Goal: Information Seeking & Learning: Check status

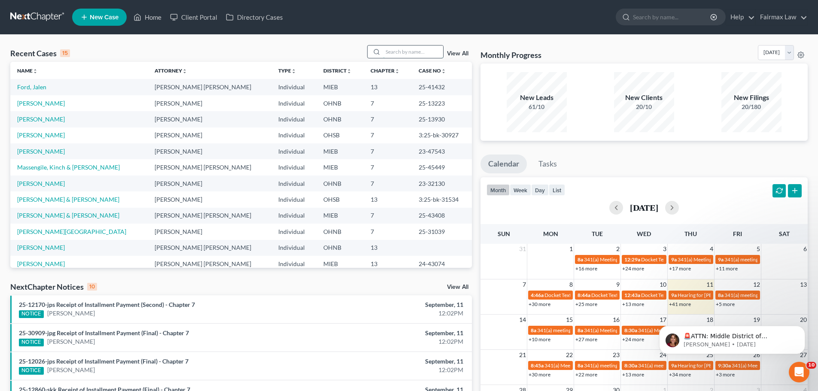
click at [420, 49] on input "search" at bounding box center [413, 52] width 60 height 12
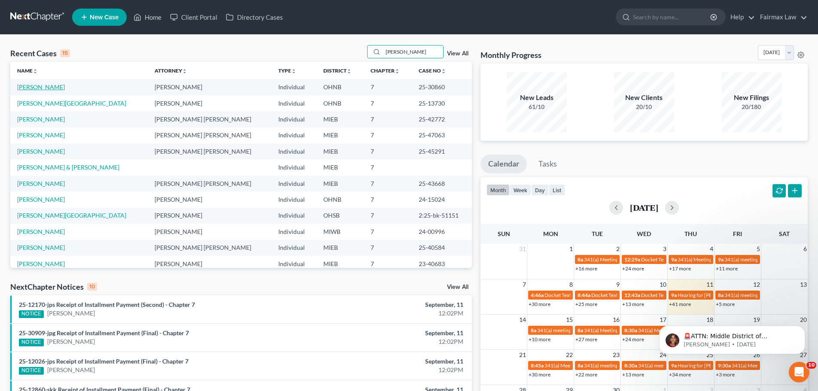
type input "[PERSON_NAME]"
click at [52, 85] on link "[PERSON_NAME]" at bounding box center [41, 86] width 48 height 7
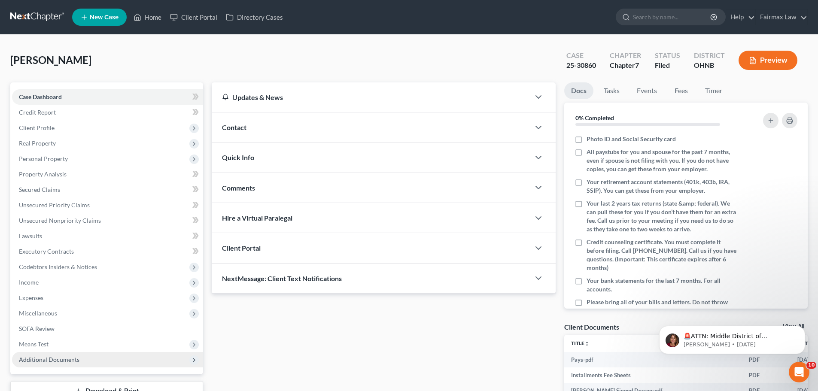
click at [137, 358] on span "Additional Documents" at bounding box center [107, 359] width 191 height 15
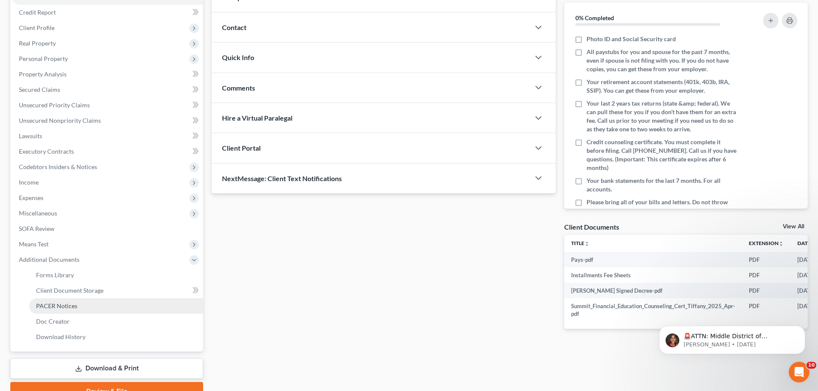
click at [95, 299] on link "PACER Notices" at bounding box center [116, 306] width 174 height 15
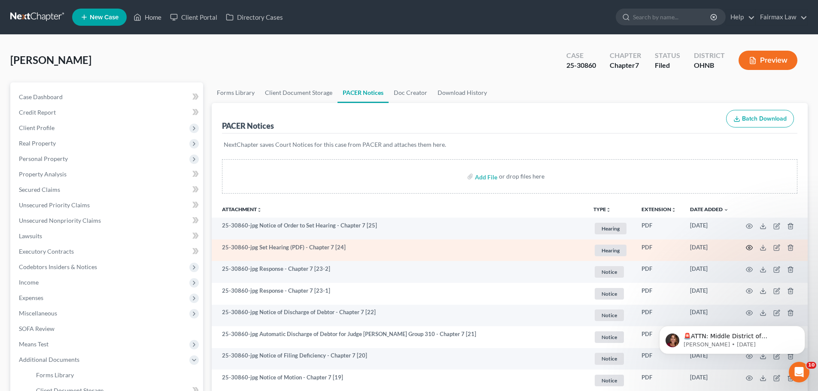
click at [748, 245] on icon "button" at bounding box center [749, 247] width 7 height 7
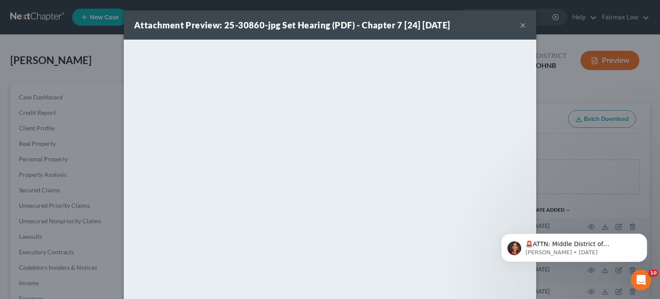
click at [36, 176] on div "Attachment Preview: 25-30860-jpg Set Hearing (PDF) - Chapter 7 [24] [DATE] × Do…" at bounding box center [330, 149] width 660 height 299
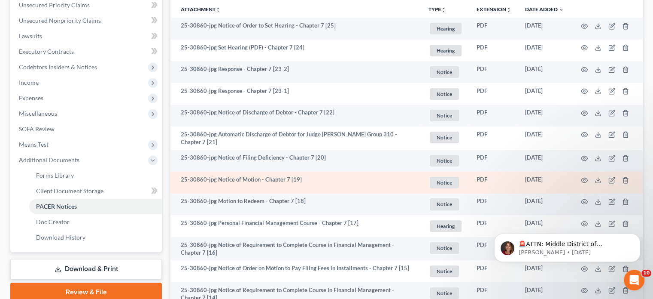
scroll to position [301, 0]
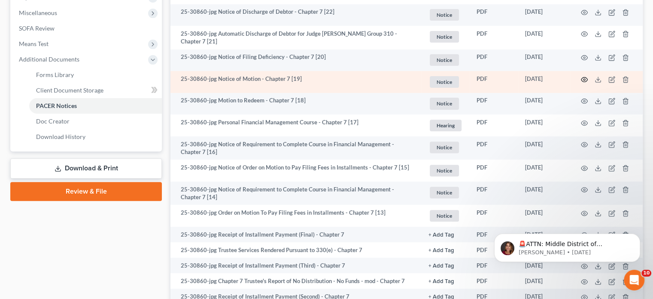
click at [583, 80] on icon "button" at bounding box center [584, 79] width 7 height 7
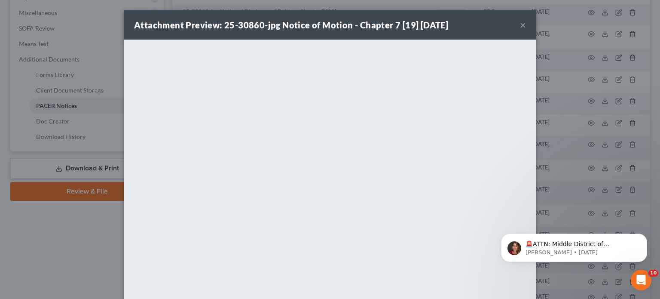
click at [533, 130] on div "Attachment Preview: 25-30860-jpg Notice of Motion - Chapter 7 [19] [DATE] × Dow…" at bounding box center [330, 149] width 660 height 299
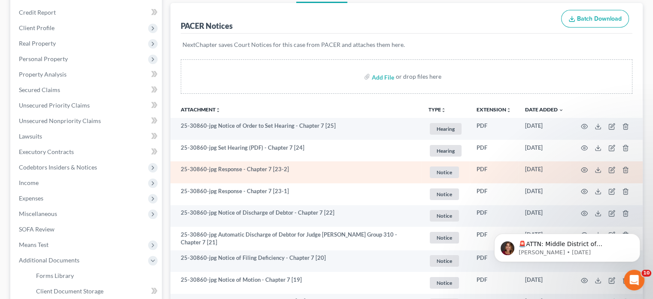
scroll to position [200, 0]
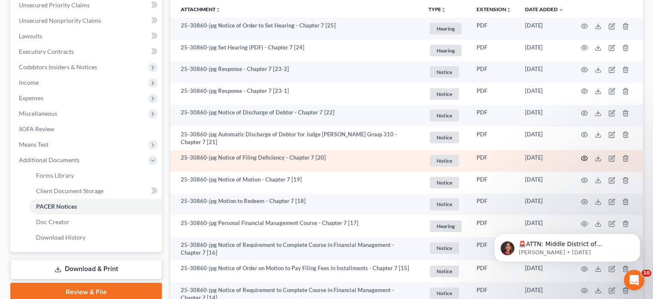
click at [585, 155] on icon "button" at bounding box center [584, 158] width 7 height 7
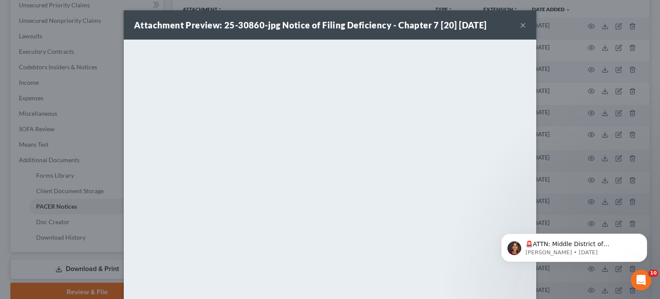
click at [586, 135] on div "Attachment Preview: 25-30860-jpg Notice of Filing Deficiency - Chapter 7 [20] […" at bounding box center [330, 149] width 660 height 299
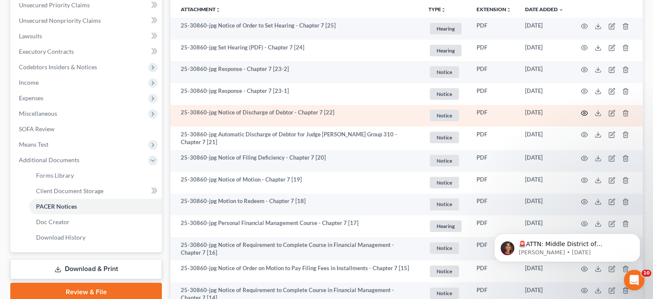
click at [582, 110] on icon "button" at bounding box center [584, 113] width 7 height 7
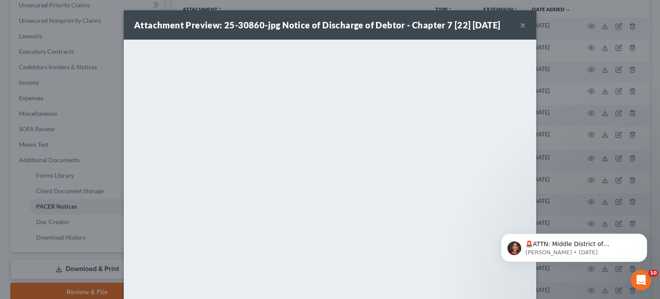
click at [631, 158] on div "Attachment Preview: 25-30860-jpg Notice of Discharge of Debtor - Chapter 7 [22]…" at bounding box center [330, 149] width 660 height 299
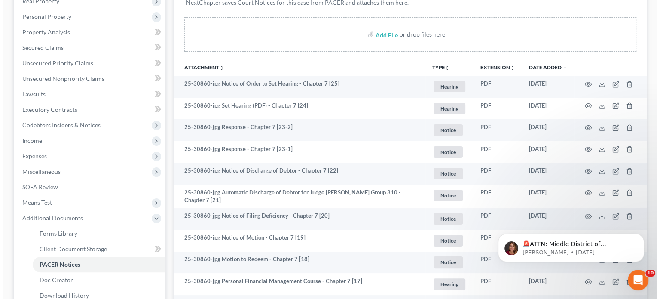
scroll to position [100, 0]
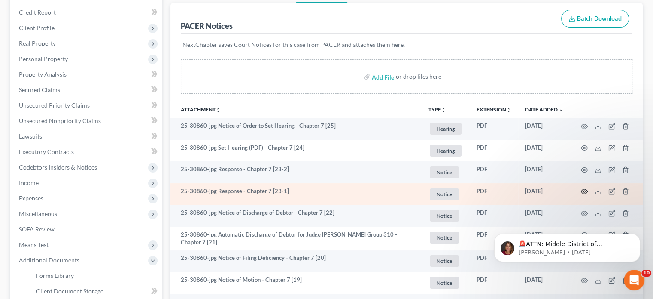
click at [584, 193] on icon "button" at bounding box center [584, 191] width 7 height 7
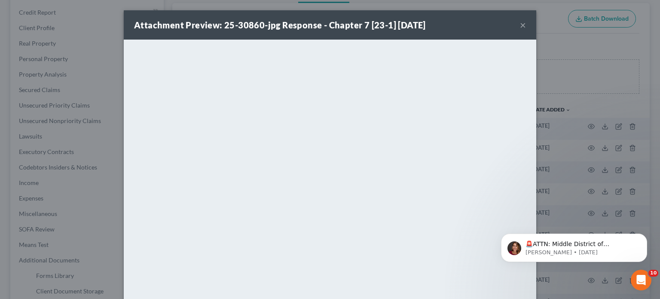
click at [614, 146] on div "Attachment Preview: 25-30860-jpg Response - Chapter 7 [23-1] [DATE] × <object n…" at bounding box center [330, 149] width 660 height 299
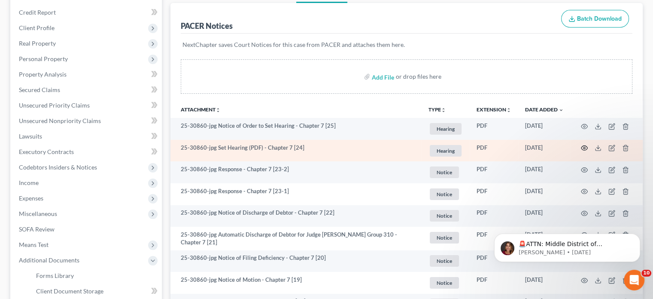
click at [585, 144] on icon "button" at bounding box center [584, 147] width 7 height 7
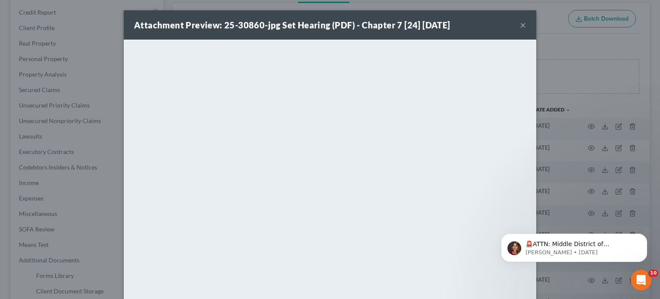
click at [584, 147] on div "Attachment Preview: 25-30860-jpg Set Hearing (PDF) - Chapter 7 [24] [DATE] × Do…" at bounding box center [330, 149] width 660 height 299
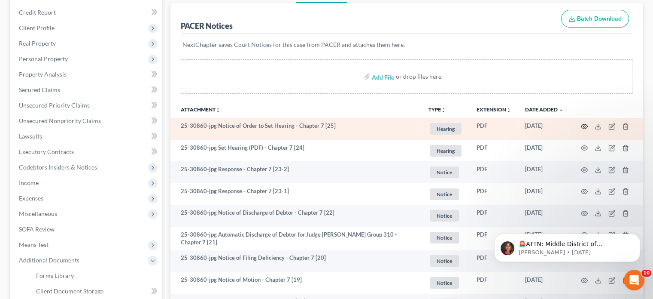
click at [585, 127] on icon "button" at bounding box center [584, 126] width 7 height 7
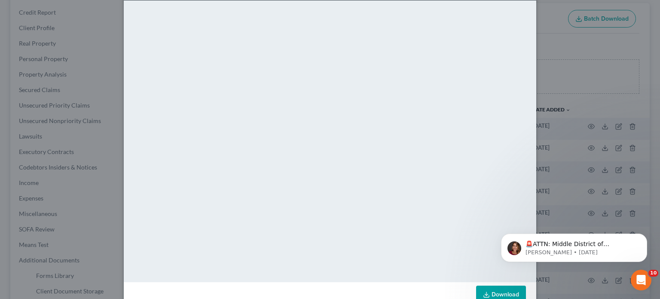
scroll to position [61, 0]
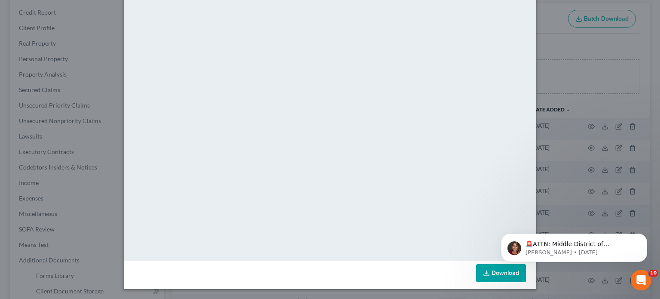
click at [93, 146] on div "Attachment Preview: 25-30860-jpg Notice of Order to Set Hearing - Chapter 7 [25…" at bounding box center [330, 149] width 660 height 299
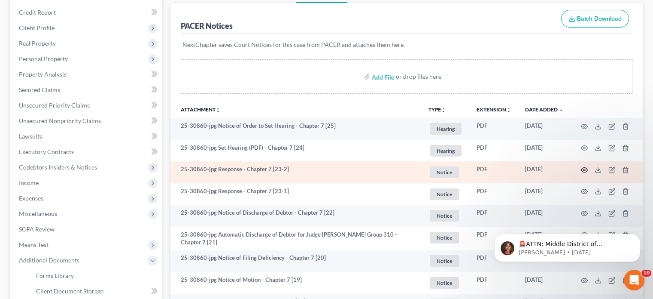
click at [587, 170] on icon "button" at bounding box center [585, 170] width 6 height 5
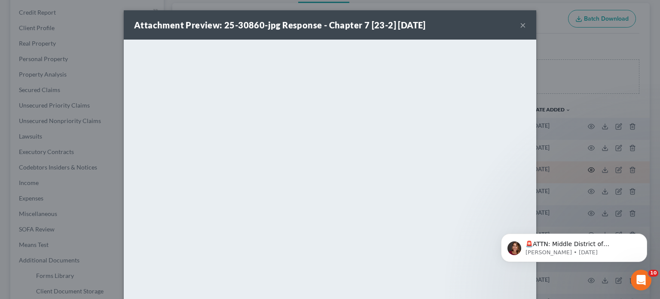
scroll to position [0, 0]
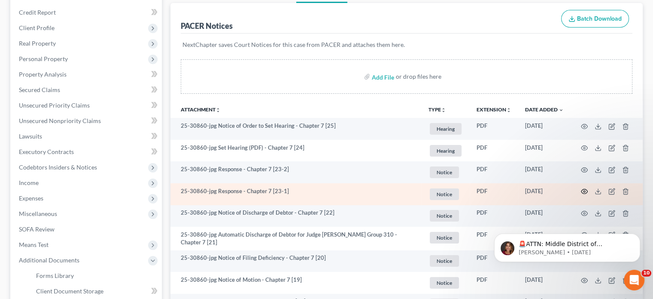
click at [584, 190] on circle "button" at bounding box center [585, 191] width 2 height 2
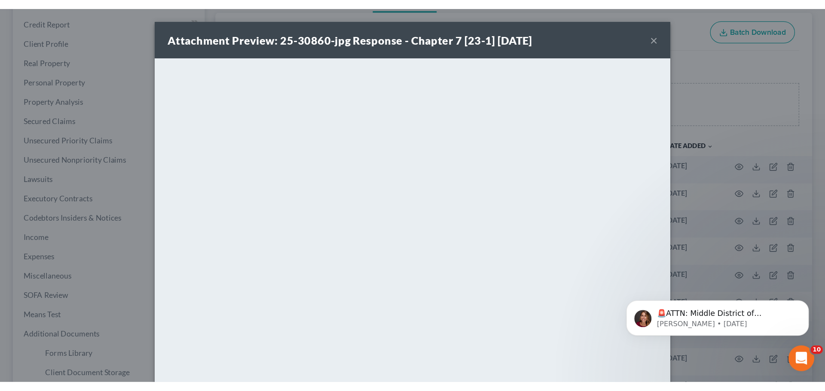
scroll to position [101, 0]
